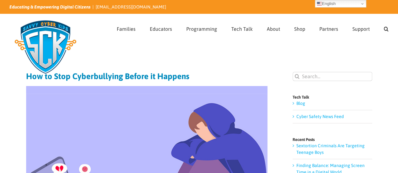
click at [207, 108] on img at bounding box center [146, 166] width 241 height 161
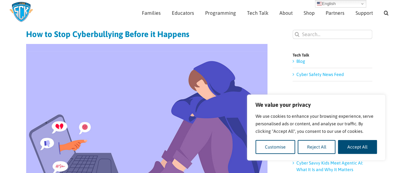
scroll to position [38, 0]
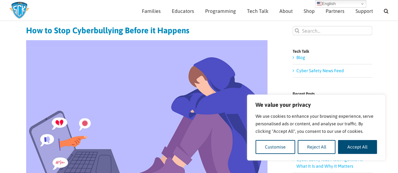
click at [207, 108] on img at bounding box center [146, 120] width 241 height 161
click at [354, 147] on button "Accept All" at bounding box center [357, 147] width 39 height 14
checkbox input "true"
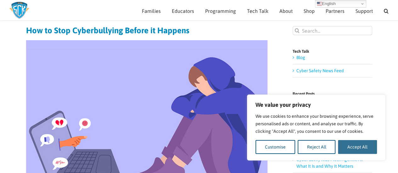
checkbox input "true"
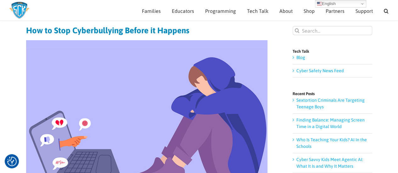
click at [243, 143] on img at bounding box center [146, 120] width 241 height 161
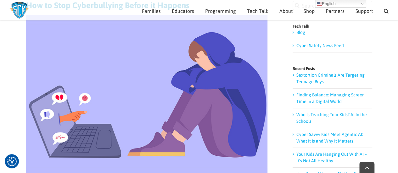
click at [243, 143] on img at bounding box center [146, 95] width 241 height 161
click at [242, 147] on img at bounding box center [146, 95] width 241 height 161
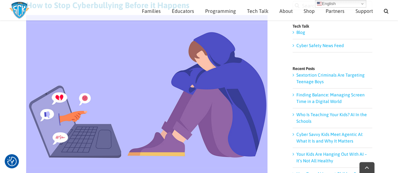
click at [242, 147] on img at bounding box center [146, 95] width 241 height 161
